Goal: Use online tool/utility: Utilize a website feature to perform a specific function

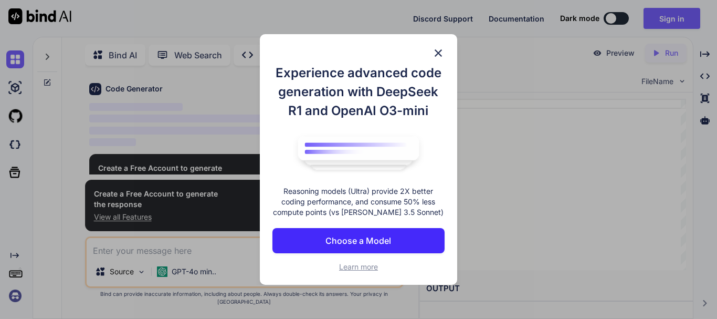
scroll to position [37, 0]
type textarea "x"
click at [440, 51] on img at bounding box center [438, 53] width 13 height 13
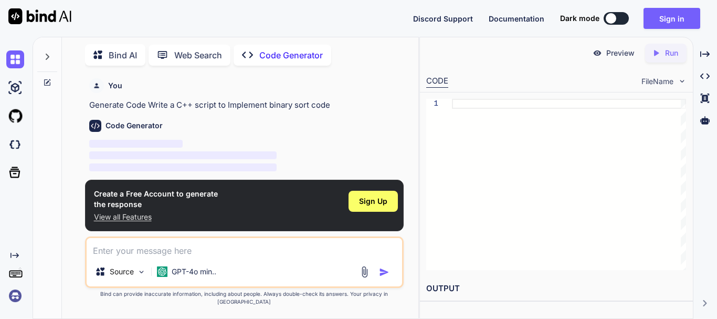
click at [373, 126] on div "Code Generator" at bounding box center [245, 126] width 312 height 12
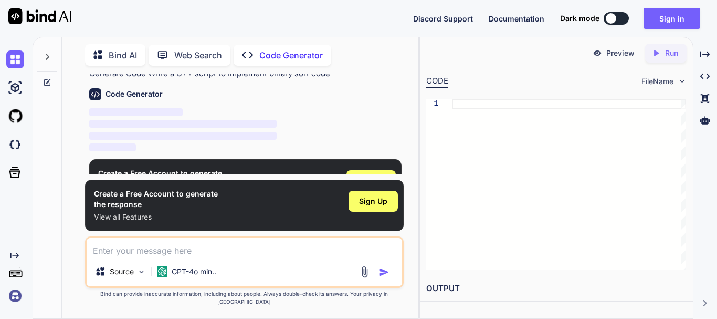
scroll to position [65, 0]
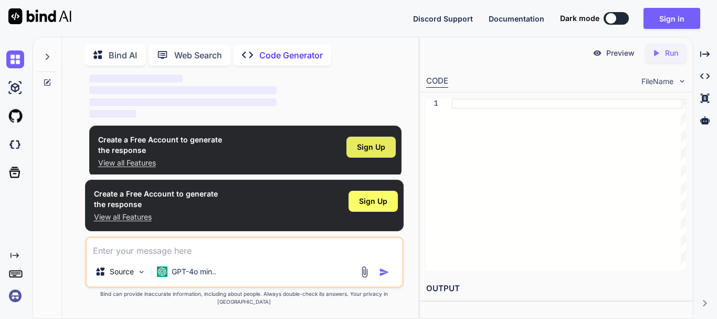
click at [372, 151] on span "Sign Up" at bounding box center [371, 147] width 28 height 10
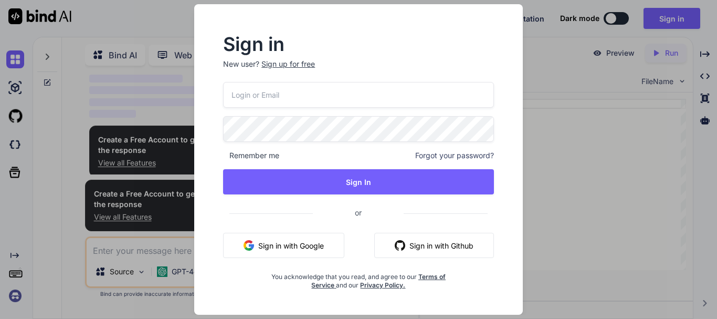
click at [324, 93] on input "email" at bounding box center [358, 95] width 271 height 26
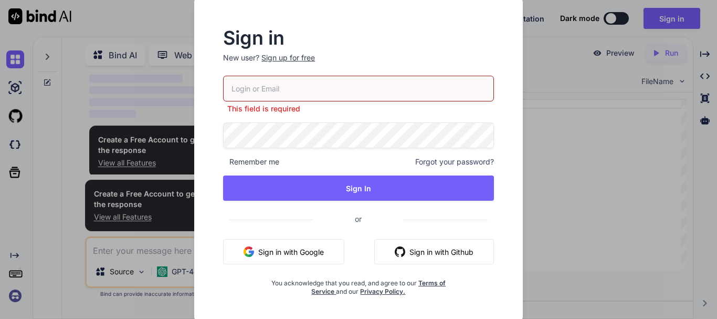
click at [299, 245] on button "Sign in with Google" at bounding box center [283, 251] width 121 height 25
click at [284, 251] on button "Sign in with Google" at bounding box center [283, 251] width 121 height 25
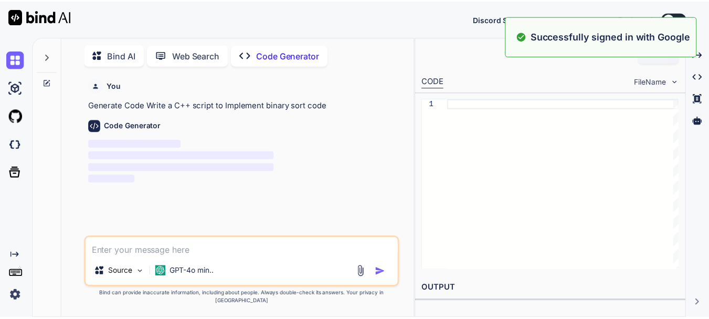
scroll to position [0, 0]
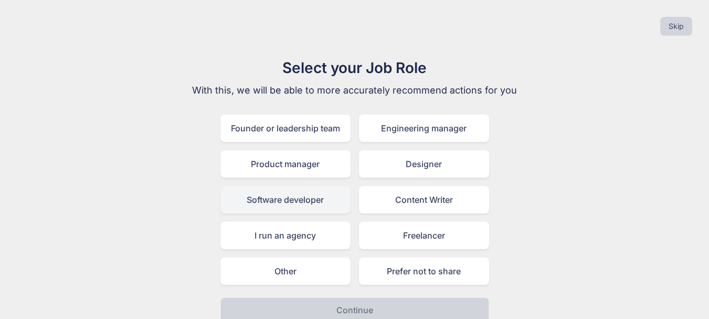
click at [301, 200] on div "Software developer" at bounding box center [285, 199] width 130 height 27
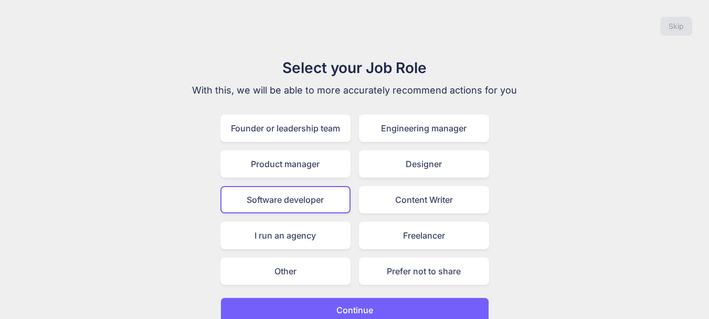
click at [316, 308] on button "Continue" at bounding box center [354, 309] width 269 height 25
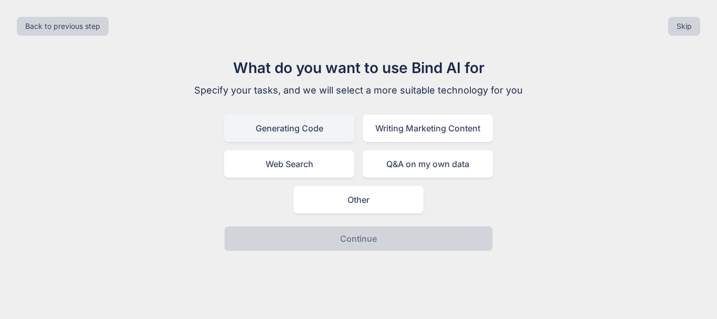
click at [314, 132] on div "Generating Code" at bounding box center [289, 127] width 130 height 27
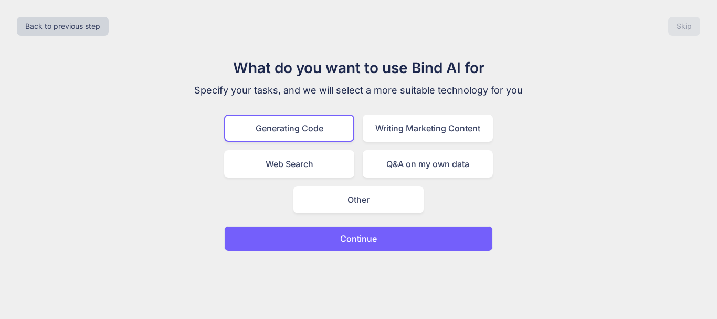
click at [312, 240] on button "Continue" at bounding box center [358, 238] width 269 height 25
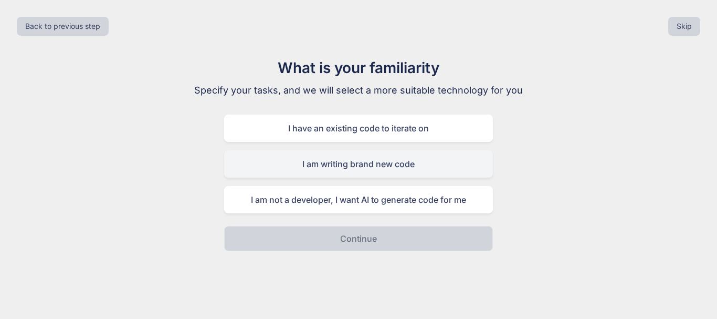
click at [368, 165] on div "I am writing brand new code" at bounding box center [358, 163] width 269 height 27
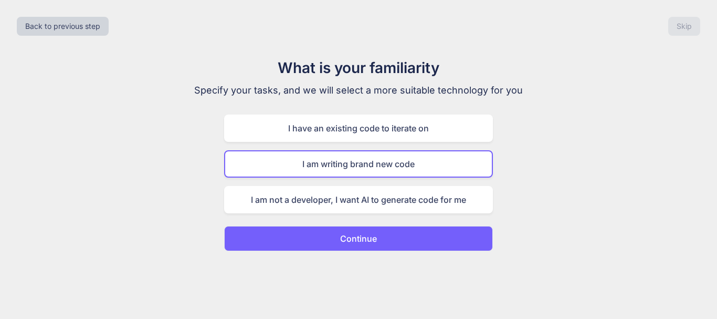
click at [366, 238] on p "Continue" at bounding box center [358, 238] width 37 height 13
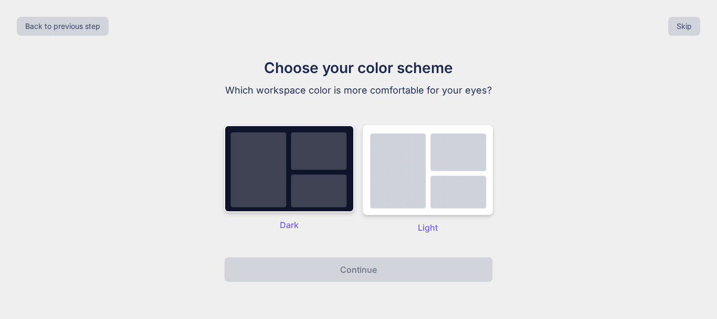
click at [299, 198] on img at bounding box center [289, 168] width 130 height 87
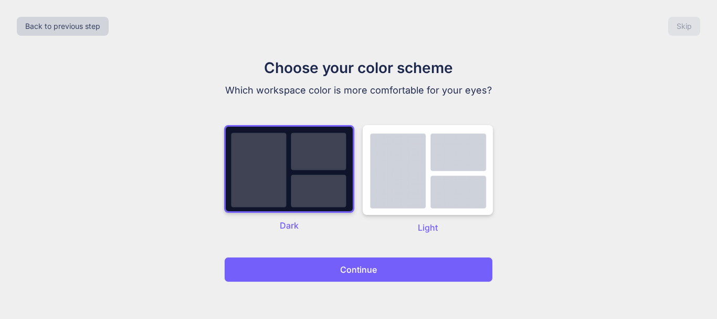
click at [321, 269] on button "Continue" at bounding box center [358, 269] width 269 height 25
click at [333, 265] on button "Continue" at bounding box center [358, 269] width 269 height 25
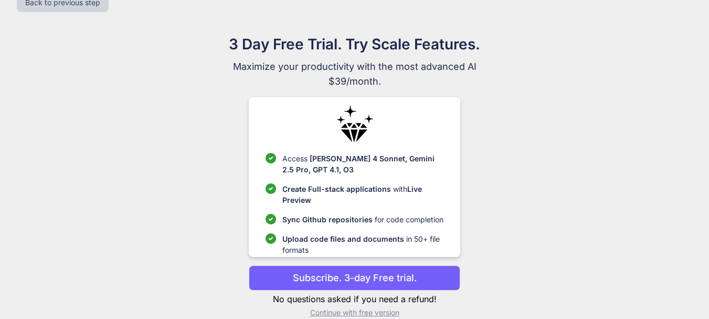
scroll to position [39, 0]
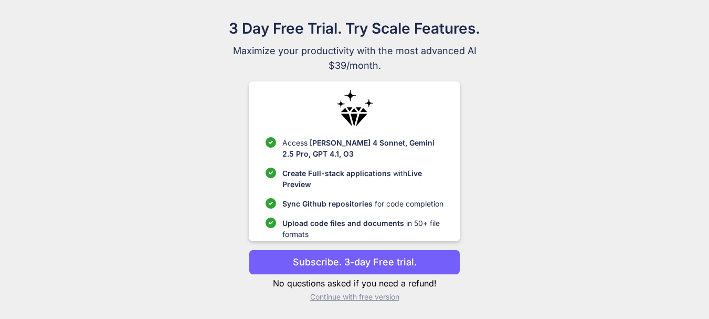
click at [335, 263] on p "Subscribe. 3-day Free trial." at bounding box center [355, 262] width 124 height 14
click at [352, 297] on p "Continue with free version" at bounding box center [354, 296] width 211 height 10
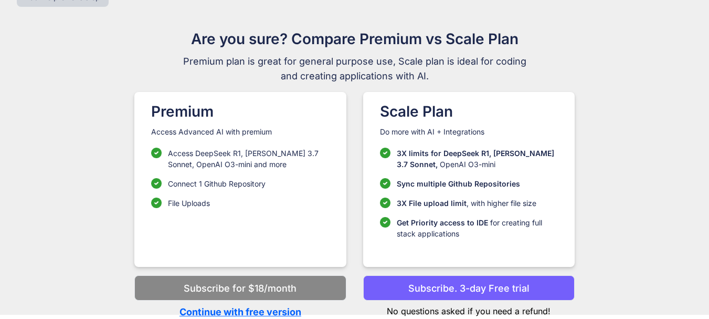
scroll to position [29, 0]
click at [232, 312] on p "Continue with free version" at bounding box center [239, 311] width 211 height 14
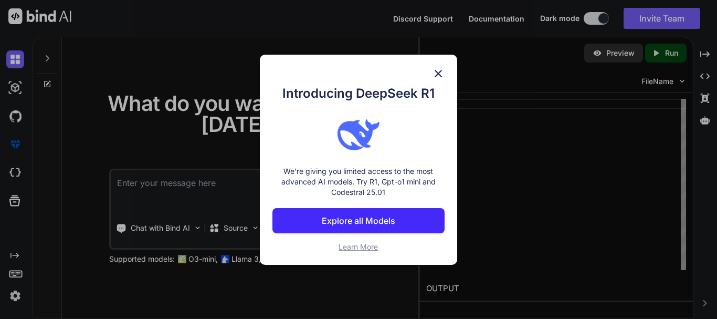
click at [439, 72] on img at bounding box center [438, 73] width 13 height 13
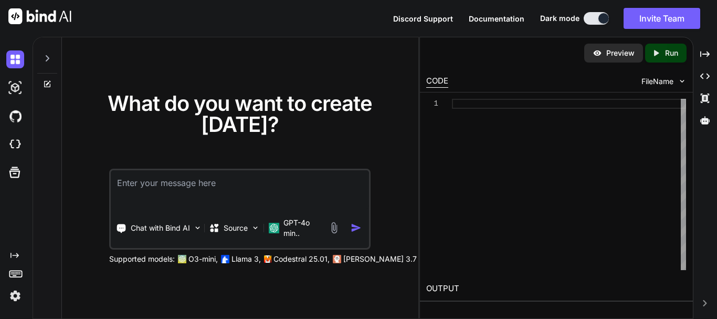
click at [261, 184] on textarea at bounding box center [240, 189] width 258 height 39
type textarea "implement binary sort code"
click at [354, 229] on img "button" at bounding box center [356, 227] width 11 height 11
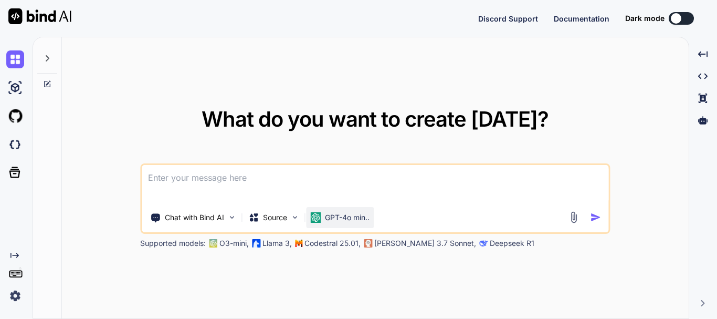
click at [341, 218] on p "GPT-4o min.." at bounding box center [347, 217] width 45 height 10
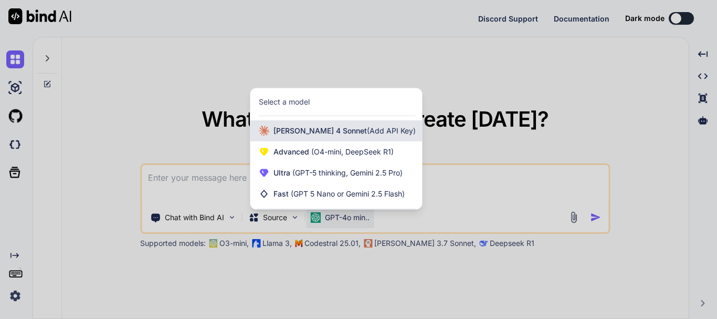
click at [367, 126] on span "(Add API Key)" at bounding box center [391, 130] width 49 height 9
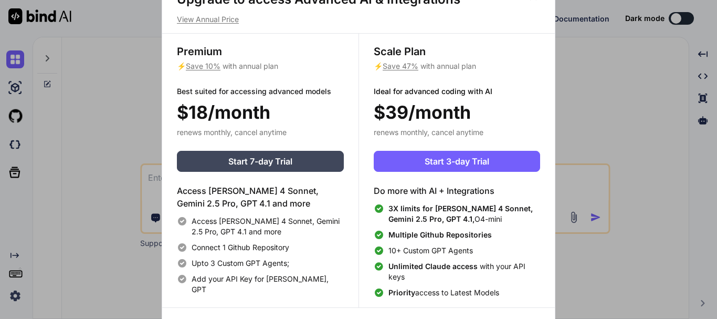
type textarea "x"
